Goal: Find specific page/section: Find specific page/section

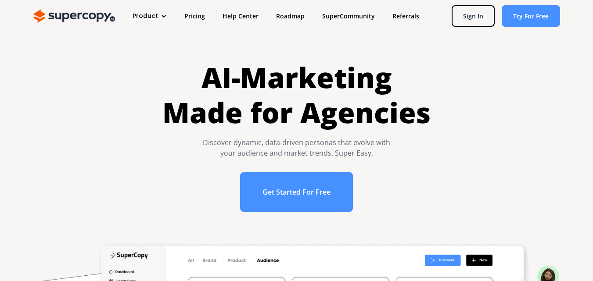
click at [41, 122] on div "AI-Marketing Made for Agencies Discover dynamic, data-driven personas that evol…" at bounding box center [297, 140] width 558 height 161
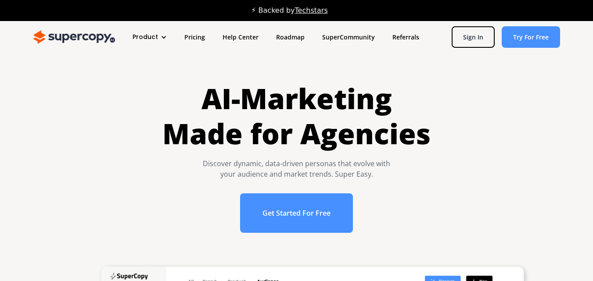
click at [157, 33] on div "Product" at bounding box center [150, 37] width 52 height 16
click at [289, 37] on link "Roadmap" at bounding box center [290, 37] width 46 height 16
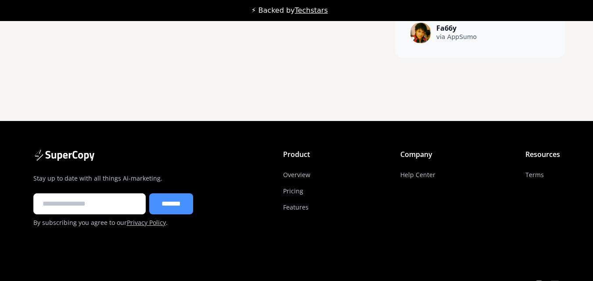
scroll to position [7031, 0]
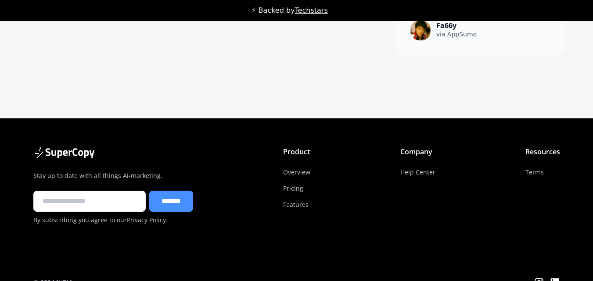
click at [302, 224] on div "Stay up to date with all things Ai-marketing. ******* By subscribing you agree …" at bounding box center [296, 189] width 527 height 141
click at [555, 277] on icon at bounding box center [555, 282] width 11 height 11
